Goal: Transaction & Acquisition: Purchase product/service

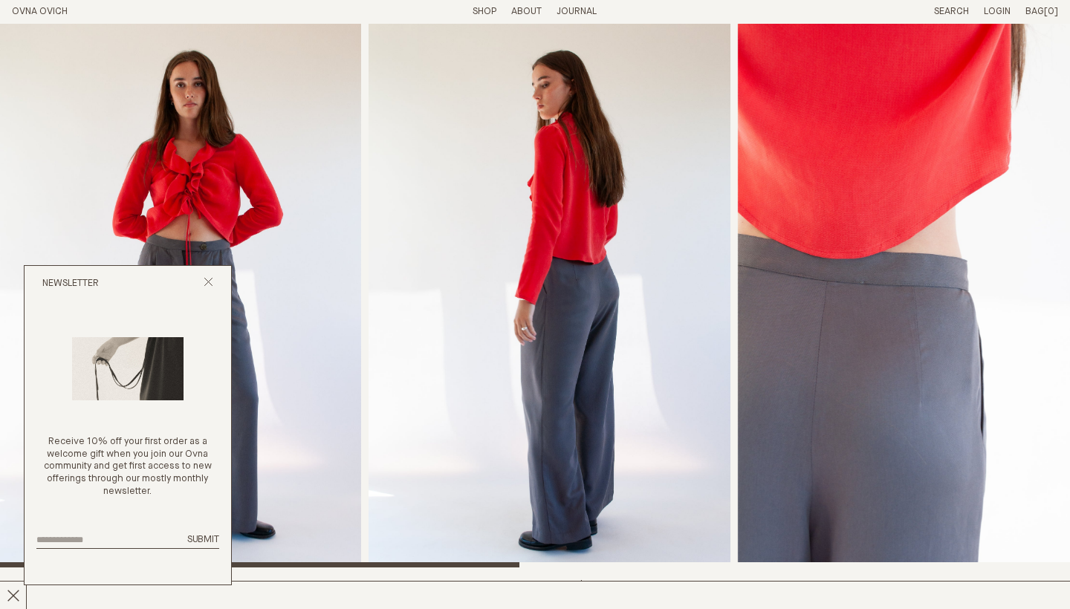
click at [222, 234] on div "Newsletter" at bounding box center [128, 284] width 207 height 36
click at [207, 234] on icon "Close popup" at bounding box center [209, 282] width 10 height 10
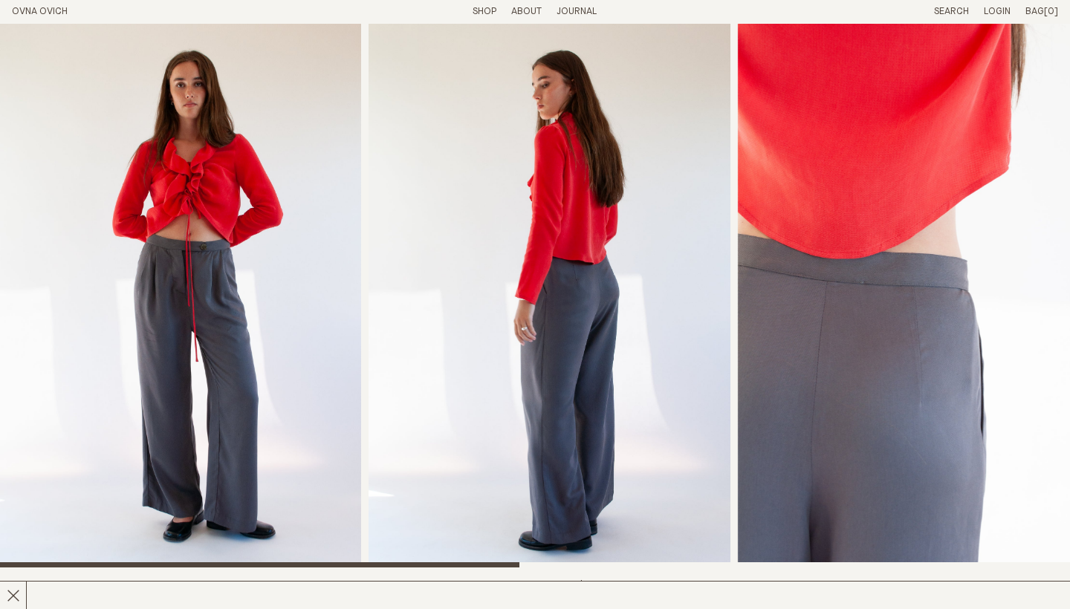
click at [485, 13] on link "Shop" at bounding box center [485, 12] width 24 height 10
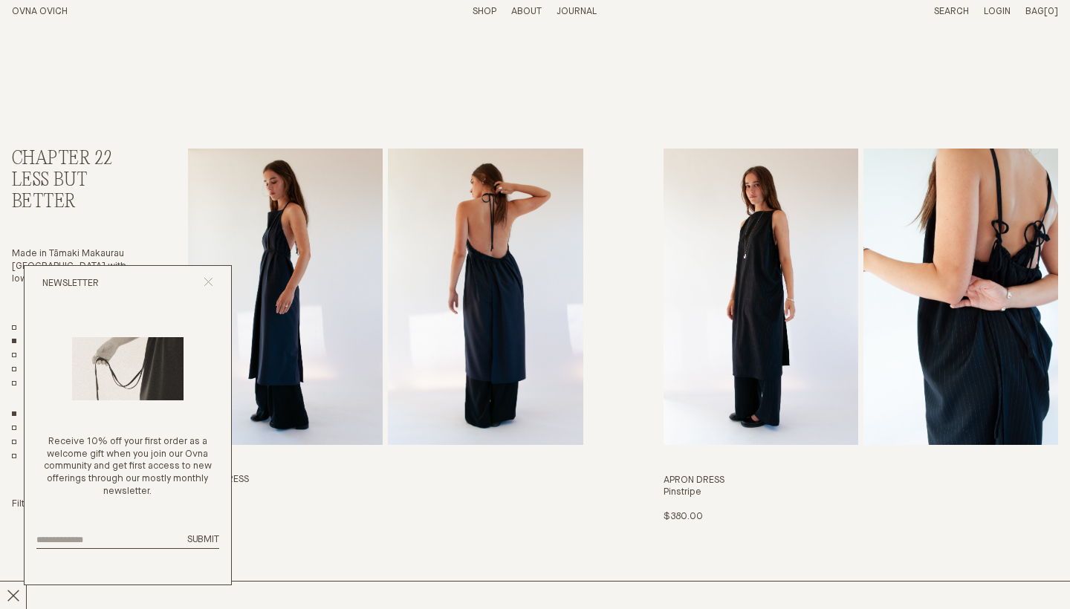
click at [206, 286] on icon "Close popup" at bounding box center [209, 282] width 10 height 10
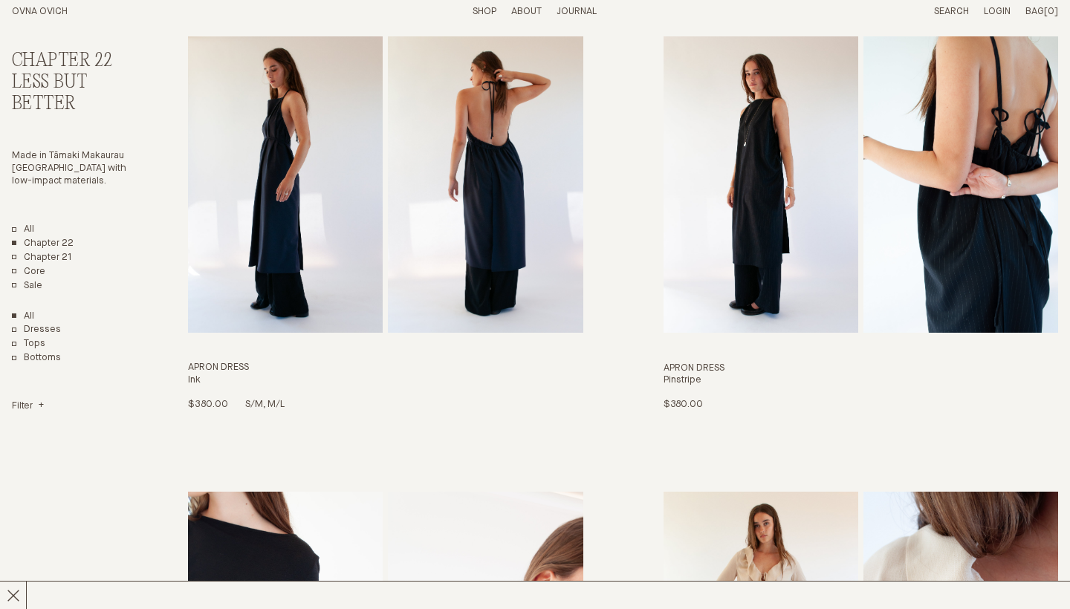
scroll to position [113, 0]
click at [768, 200] on img "Apron Dress" at bounding box center [761, 184] width 195 height 296
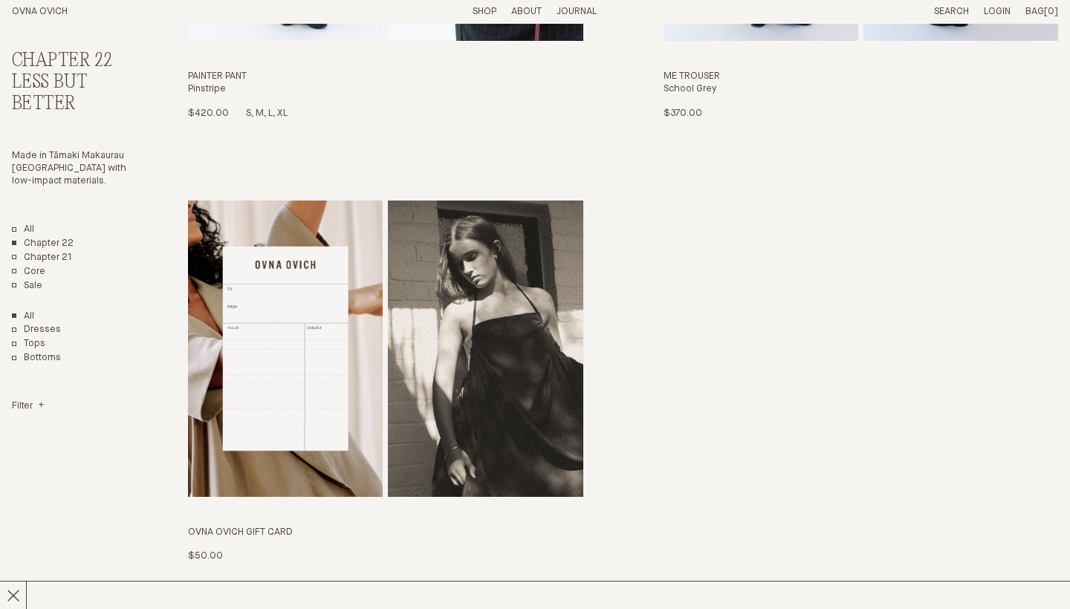
scroll to position [3138, 0]
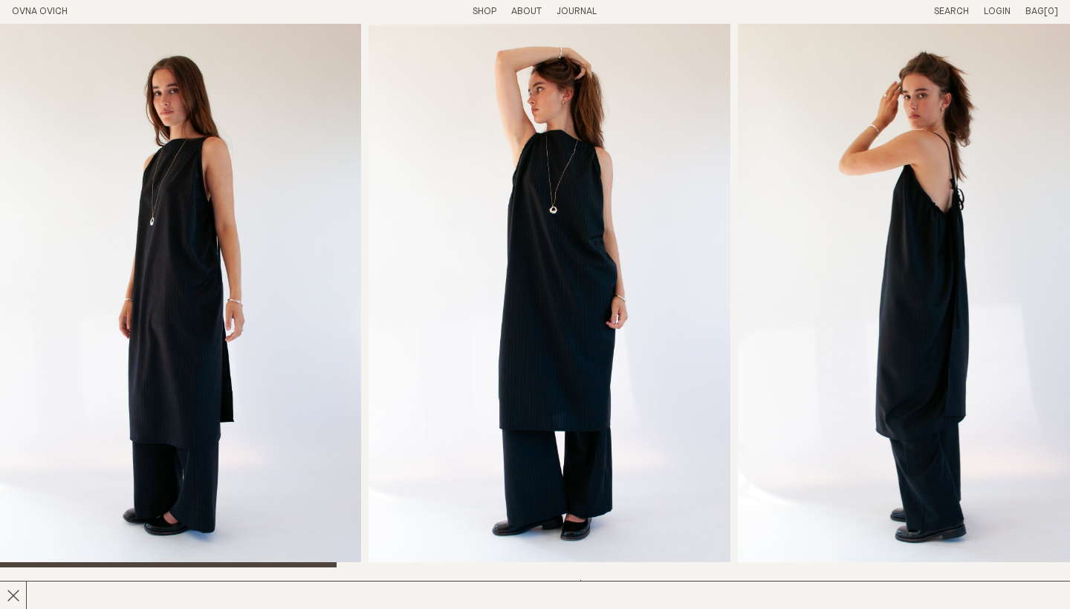
click at [247, 348] on img "1 / 8" at bounding box center [180, 296] width 361 height 544
click at [542, 291] on img "2 / 8" at bounding box center [549, 296] width 361 height 544
click at [913, 319] on img "3 / 8" at bounding box center [918, 296] width 361 height 544
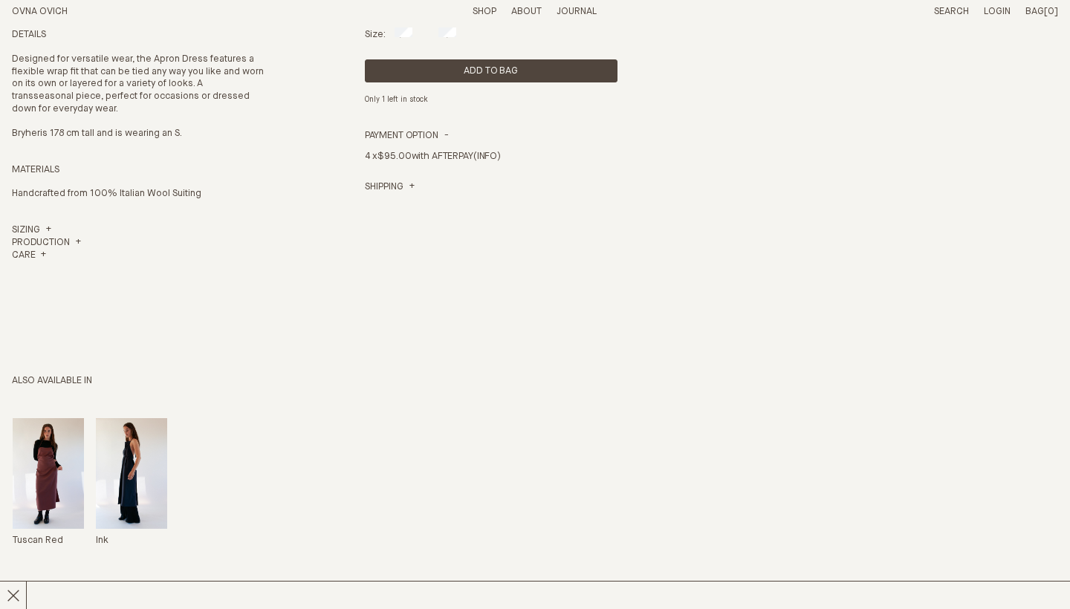
scroll to position [619, 0]
